Goal: Task Accomplishment & Management: Use online tool/utility

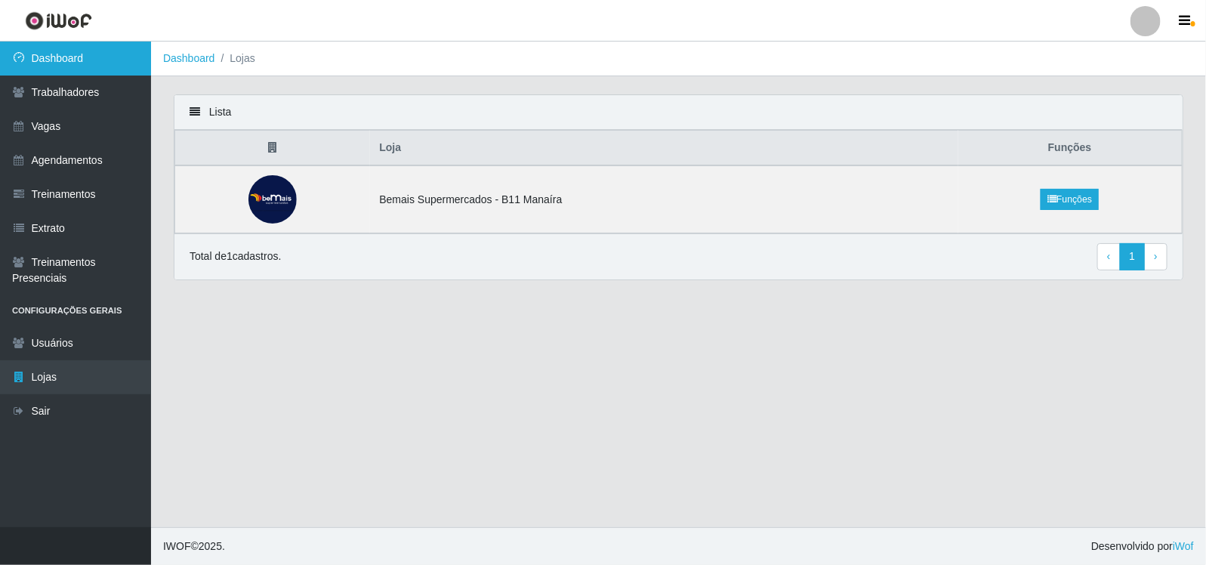
click at [47, 58] on link "Dashboard" at bounding box center [75, 59] width 151 height 34
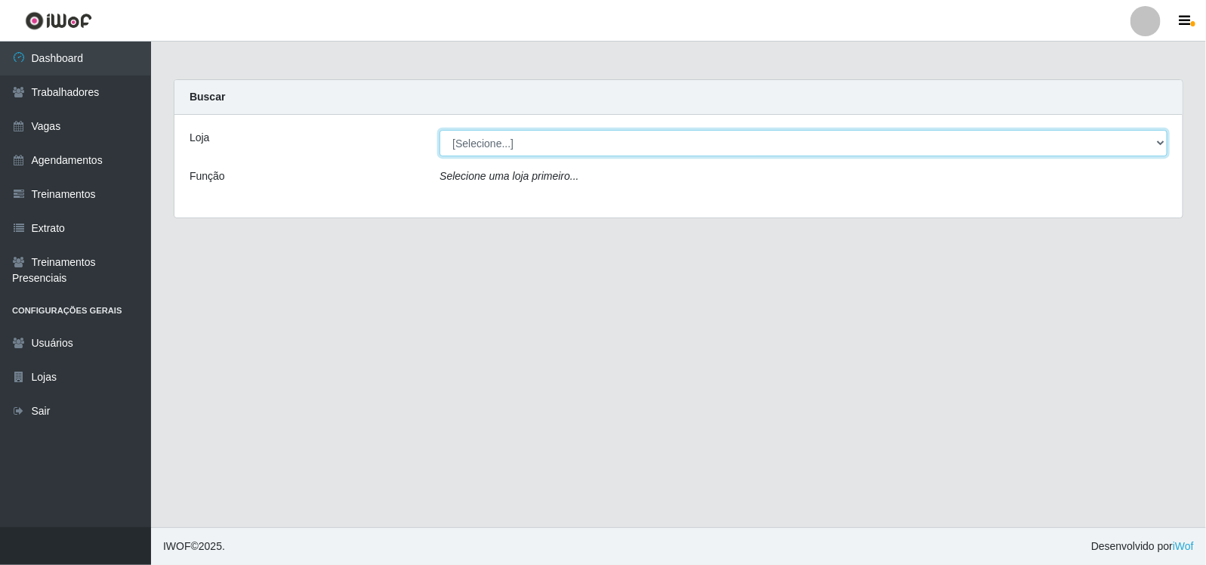
drag, startPoint x: 594, startPoint y: 137, endPoint x: 559, endPoint y: 157, distance: 40.9
click at [594, 137] on select "[Selecione...] Bemais Supermercados - B11 Manaíra" at bounding box center [803, 143] width 728 height 26
select select "409"
click at [439, 130] on select "[Selecione...] Bemais Supermercados - B11 Manaíra" at bounding box center [803, 143] width 728 height 26
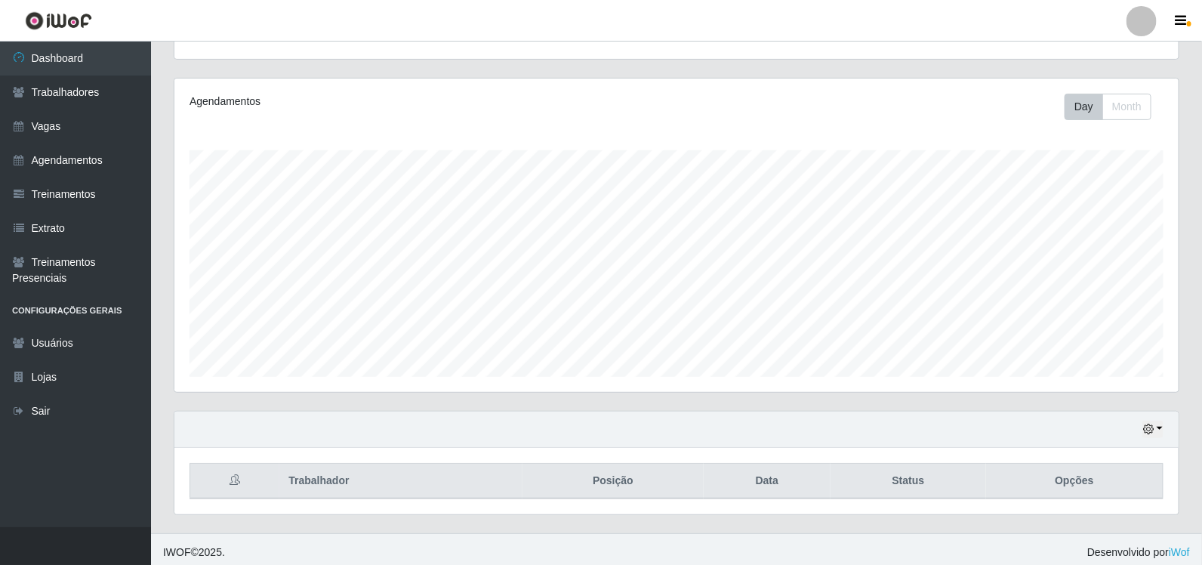
scroll to position [171, 0]
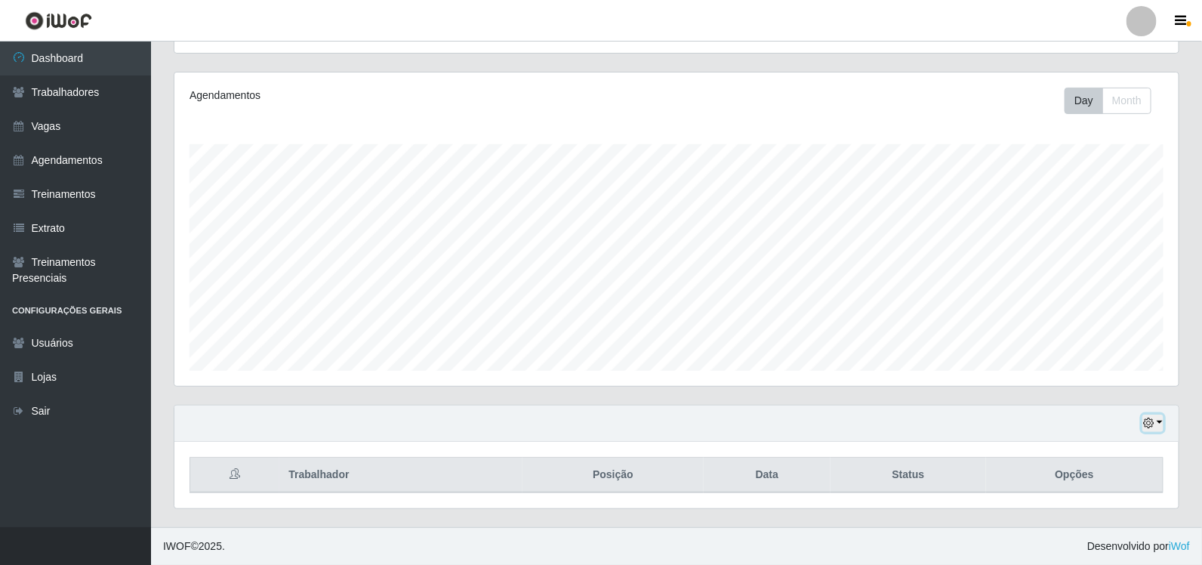
click at [1150, 421] on icon "button" at bounding box center [1148, 423] width 11 height 11
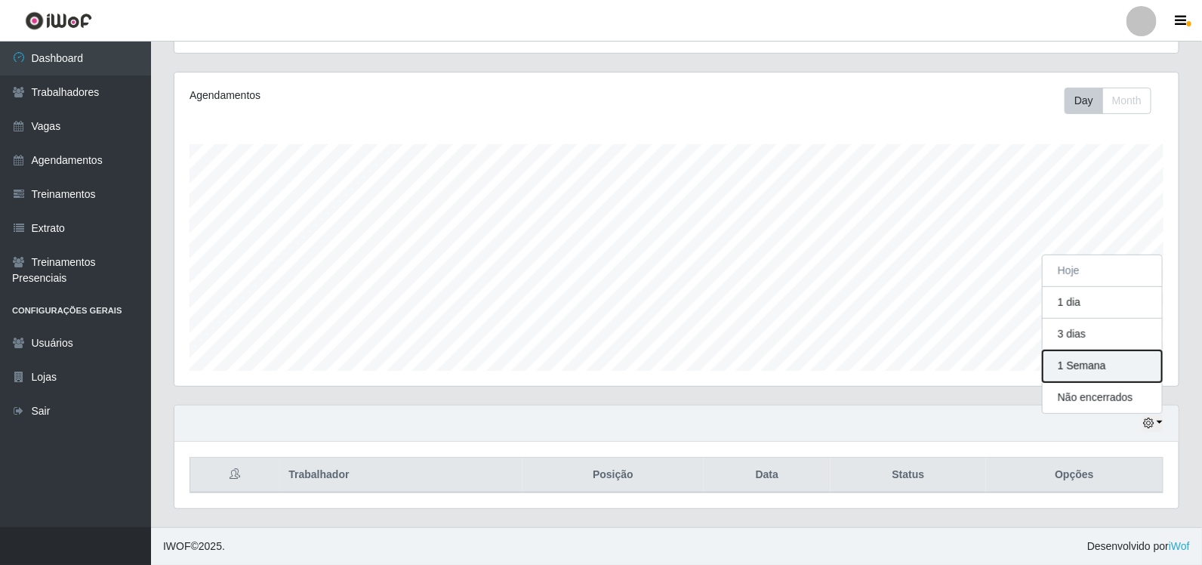
click at [1126, 357] on button "1 Semana" at bounding box center [1102, 366] width 119 height 32
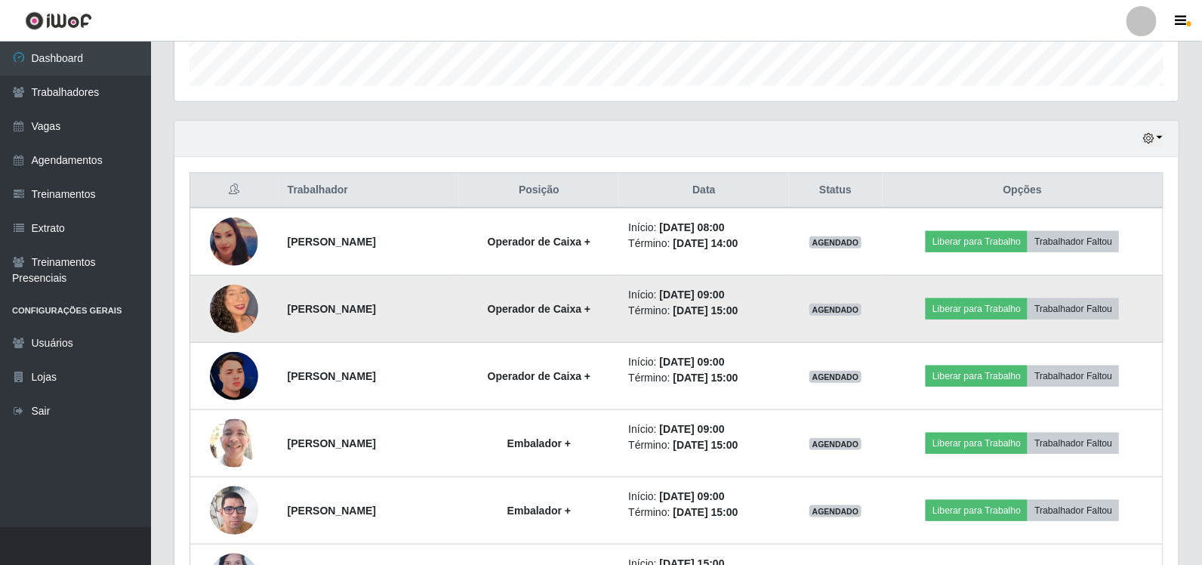
scroll to position [548, 0]
